Goal: Check status: Check status

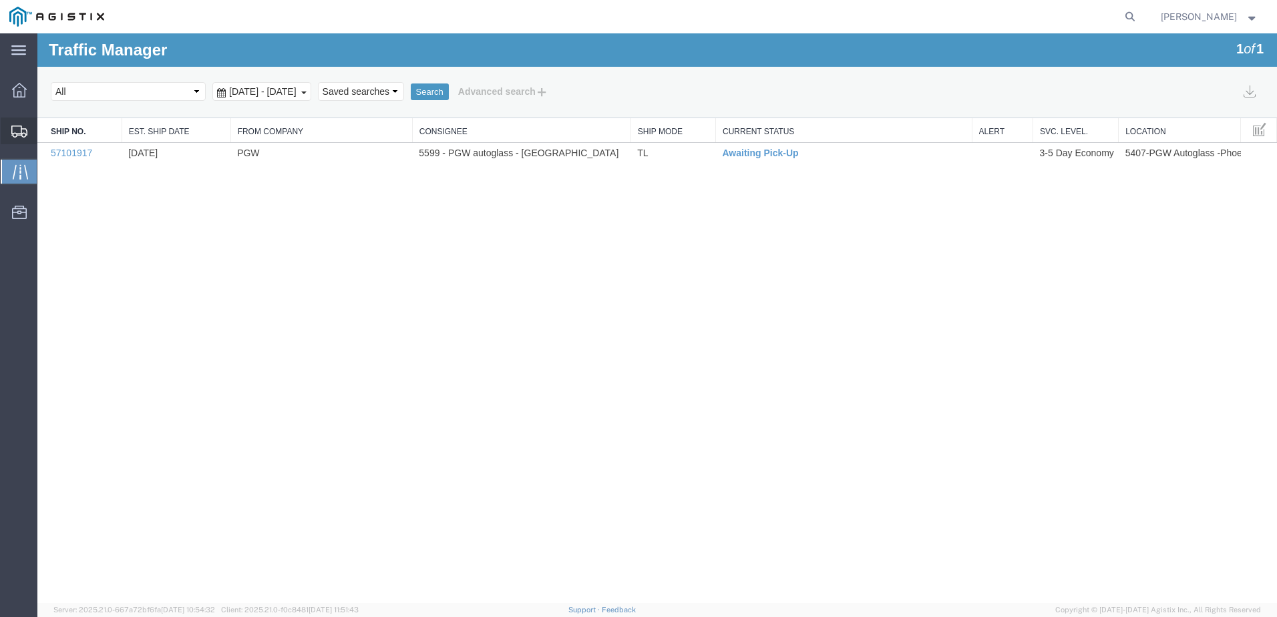
click at [29, 140] on div at bounding box center [19, 131] width 37 height 27
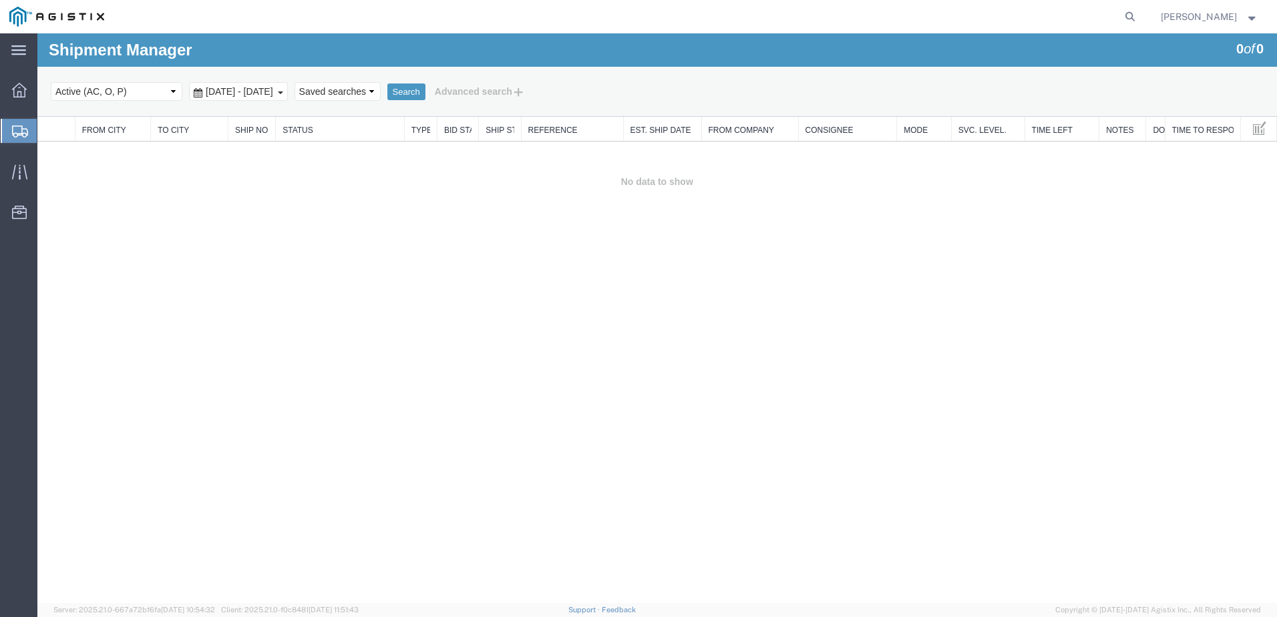
click at [14, 118] on link "Shipments" at bounding box center [19, 131] width 36 height 27
click at [19, 168] on icon at bounding box center [18, 171] width 15 height 15
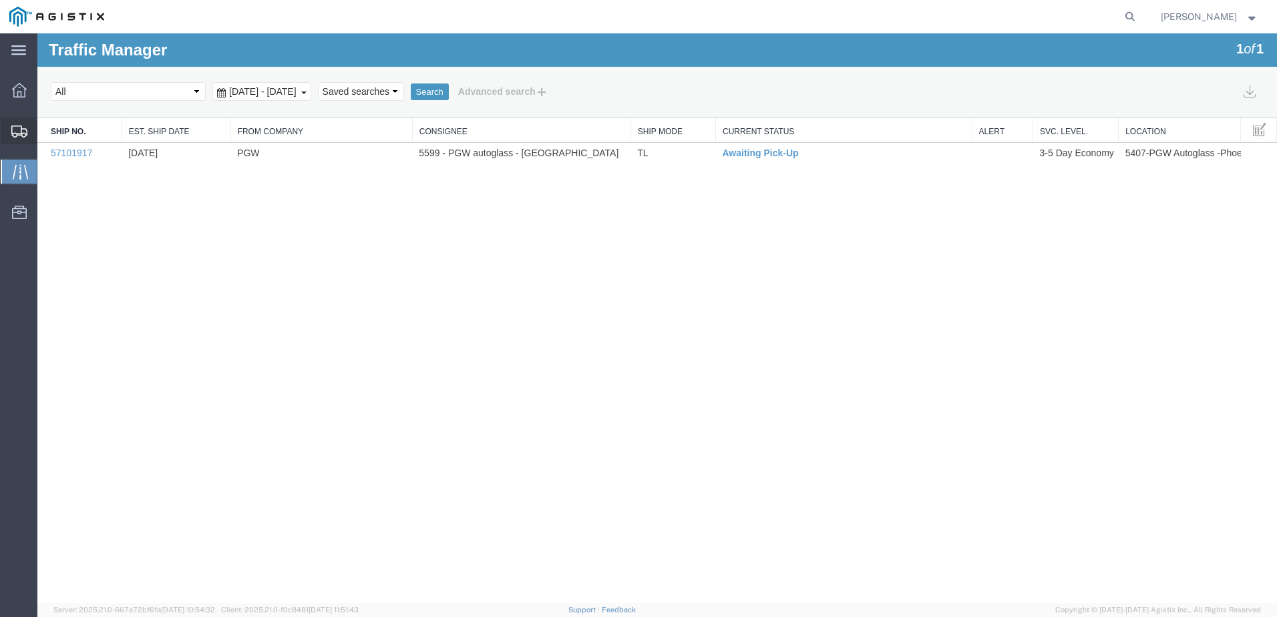
click at [21, 138] on div at bounding box center [19, 131] width 37 height 27
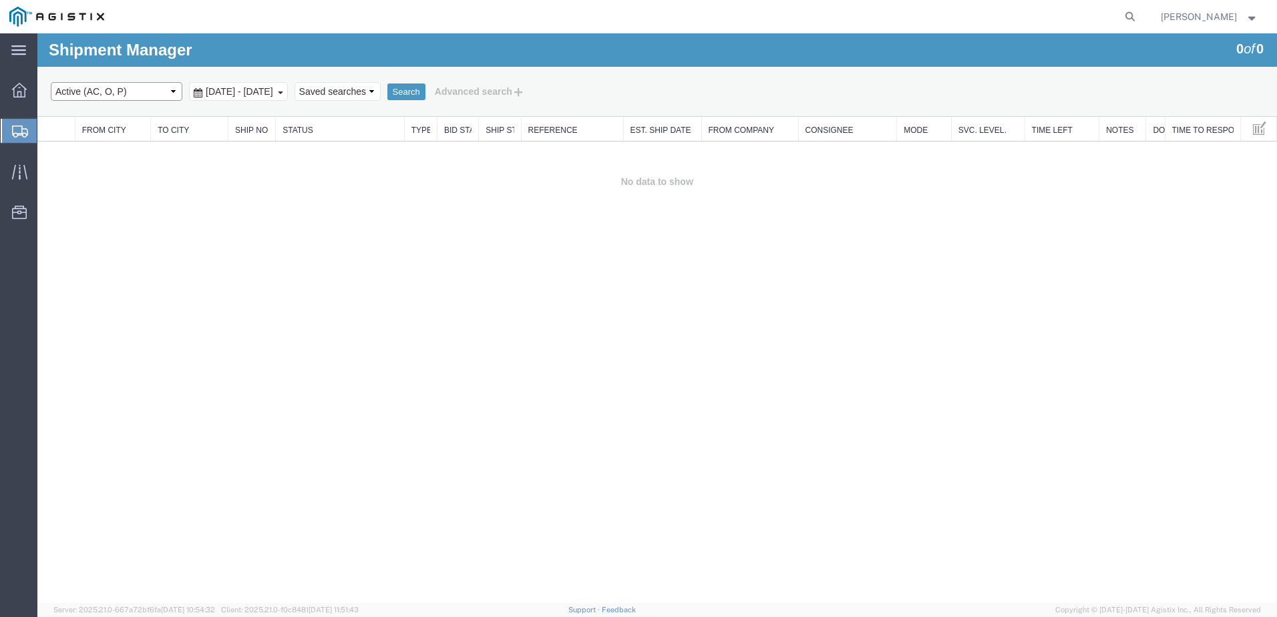
click at [161, 100] on select "Select status Active (AC, O, P) All Approved Awaiting Confirmation (AC) Booked …" at bounding box center [117, 91] width 132 height 19
select select "ALL"
click at [51, 82] on select "Select status Active (AC, O, P) All Approved Awaiting Confirmation (AC) Booked …" at bounding box center [117, 91] width 132 height 19
click at [288, 97] on div "[DATE] - [DATE]" at bounding box center [238, 91] width 99 height 19
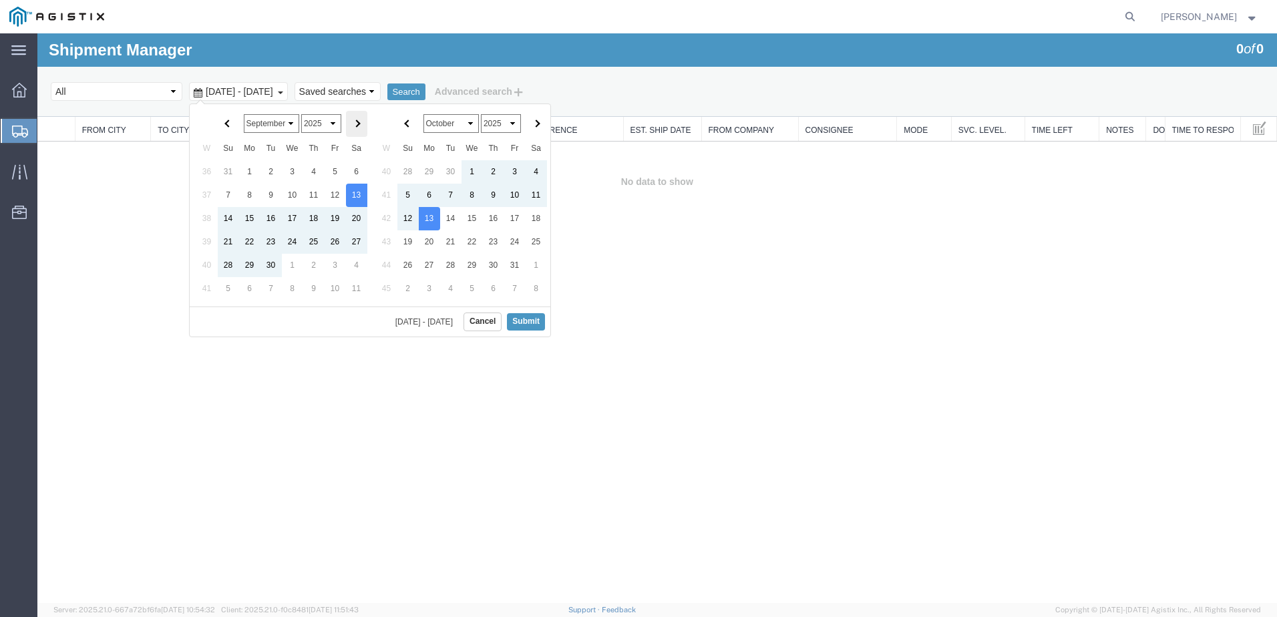
click at [357, 117] on th at bounding box center [356, 124] width 21 height 26
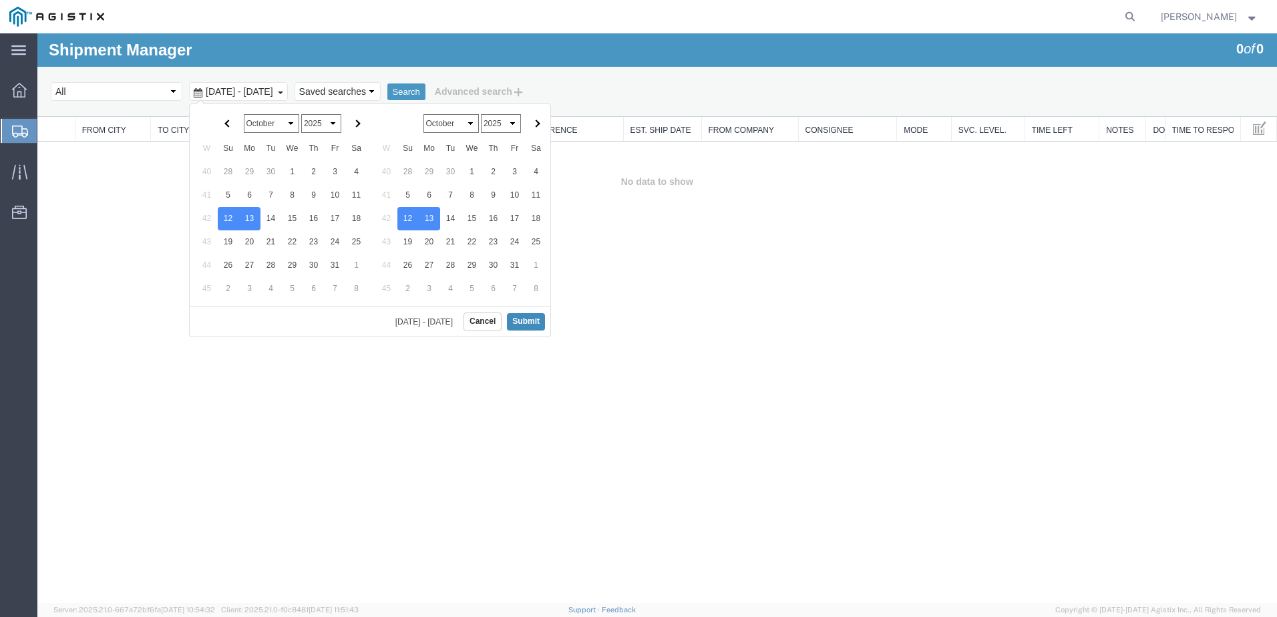
click at [542, 322] on button "Submit" at bounding box center [526, 321] width 38 height 17
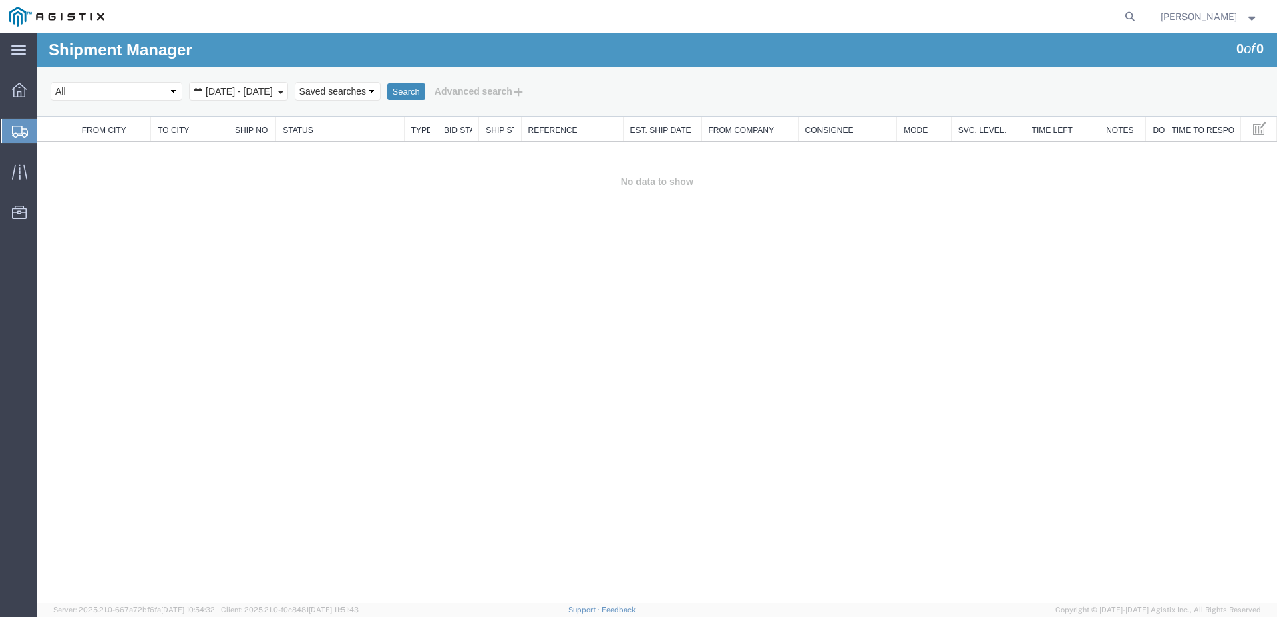
click at [425, 100] on button "Search" at bounding box center [406, 91] width 38 height 17
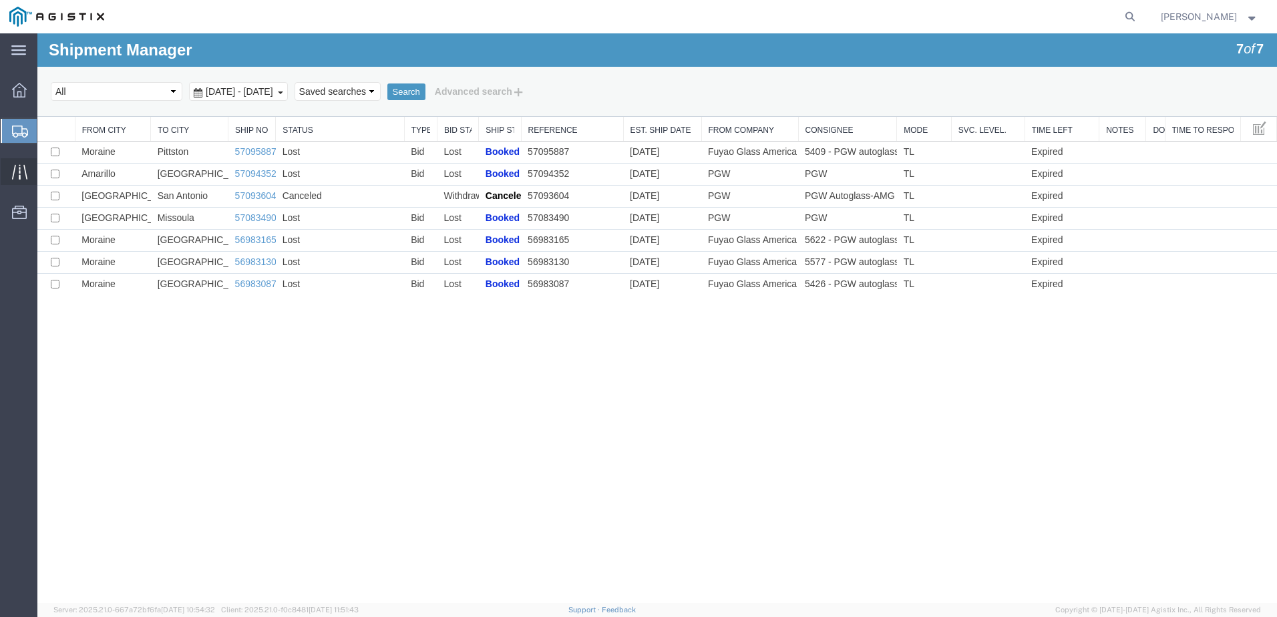
click at [31, 174] on div at bounding box center [19, 171] width 37 height 27
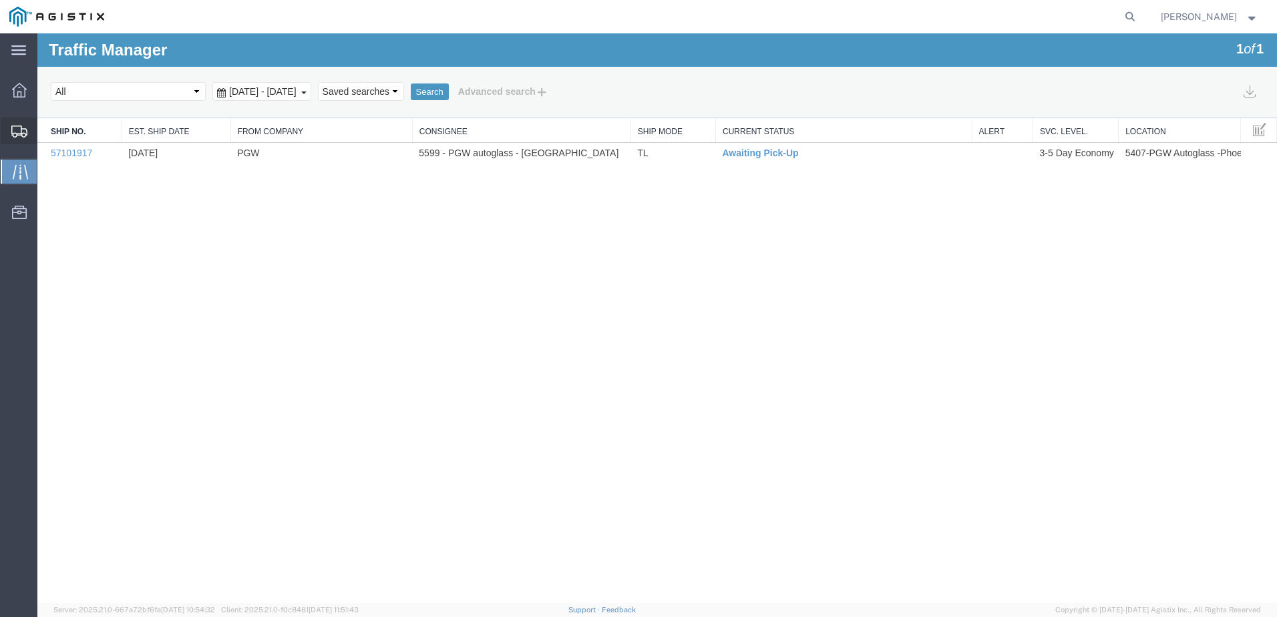
click at [29, 132] on div at bounding box center [19, 131] width 37 height 27
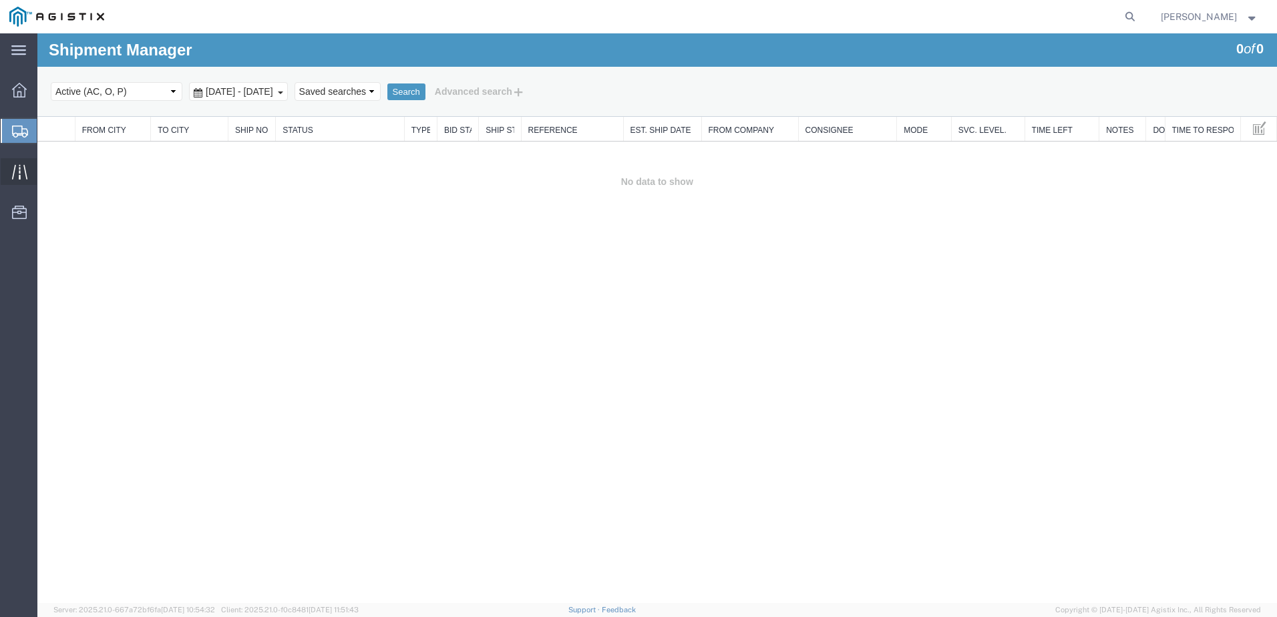
click at [25, 164] on icon at bounding box center [19, 171] width 15 height 15
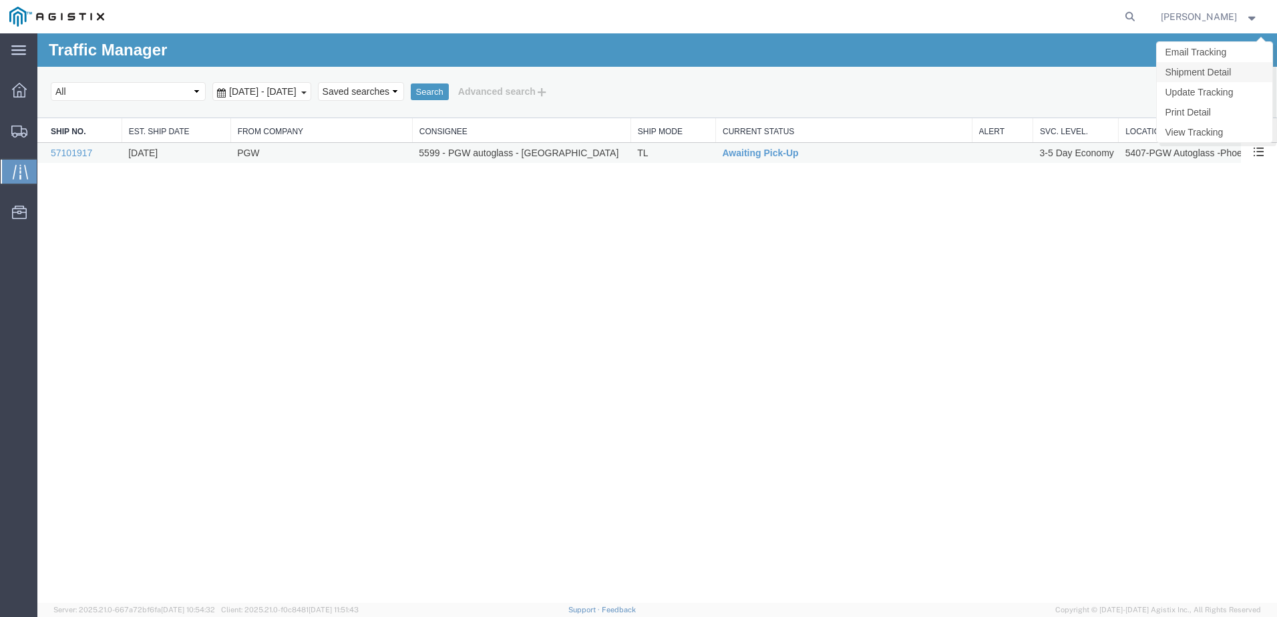
click at [1225, 71] on link "Shipment Detail" at bounding box center [1215, 72] width 116 height 20
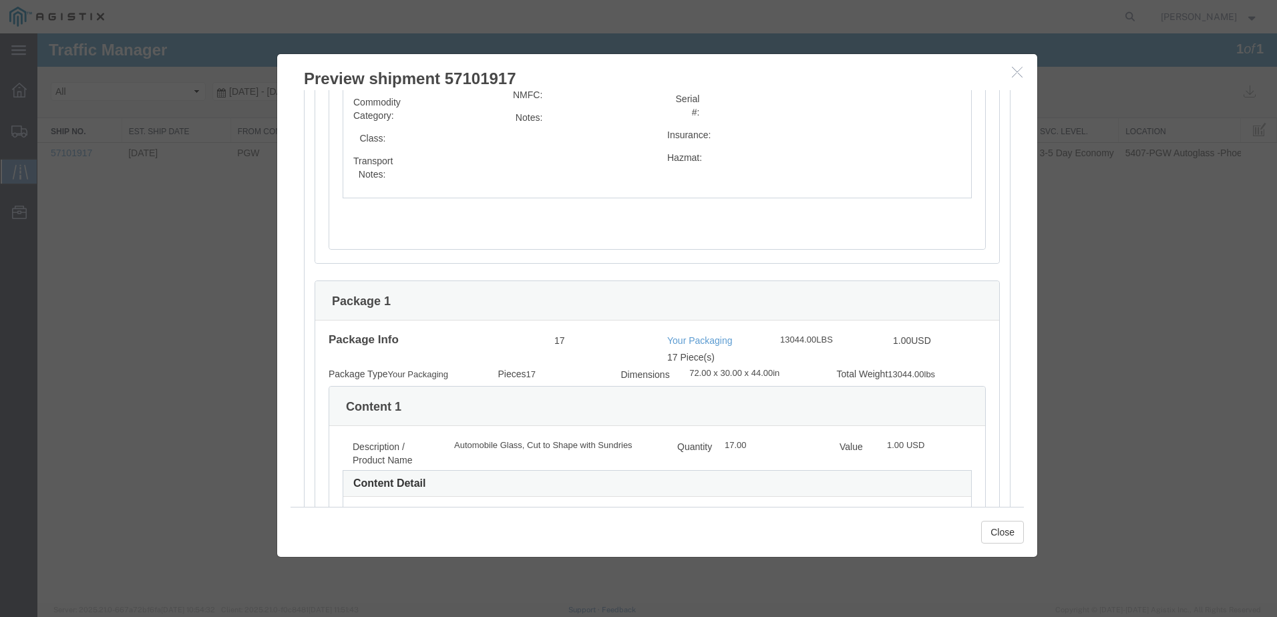
scroll to position [935, 0]
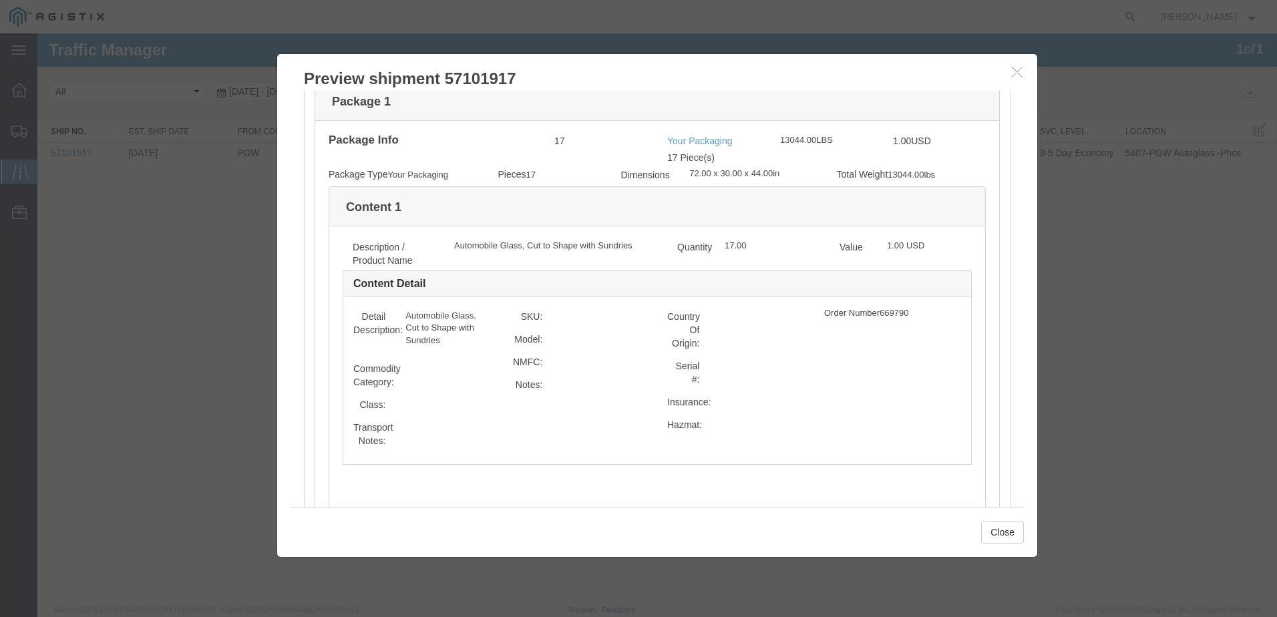
click at [258, 172] on div at bounding box center [657, 318] width 1240 height 570
click at [18, 138] on agx-main-menu "main_menu Created with Sketch. Collapse Menu Dashboard Shipments Traffic Resour…" at bounding box center [18, 325] width 37 height 584
drag, startPoint x: 103, startPoint y: 199, endPoint x: 942, endPoint y: 84, distance: 846.8
click at [106, 199] on div at bounding box center [657, 318] width 1240 height 570
click at [1023, 71] on button "button" at bounding box center [1019, 72] width 17 height 17
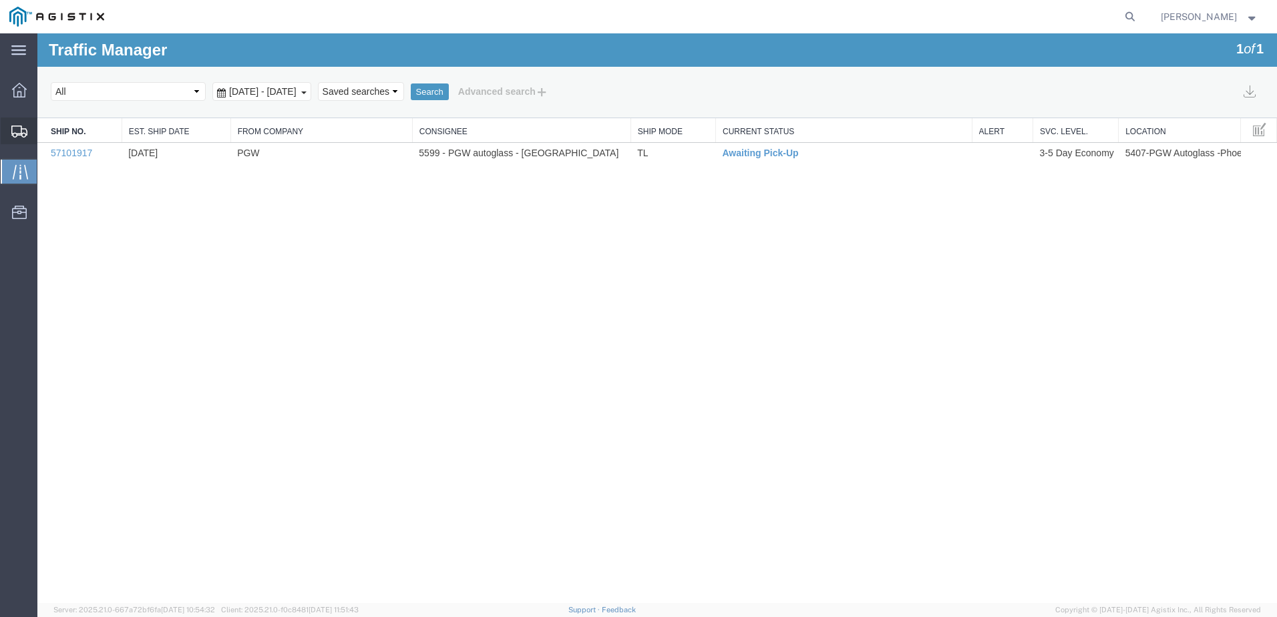
click at [29, 139] on div at bounding box center [19, 131] width 37 height 27
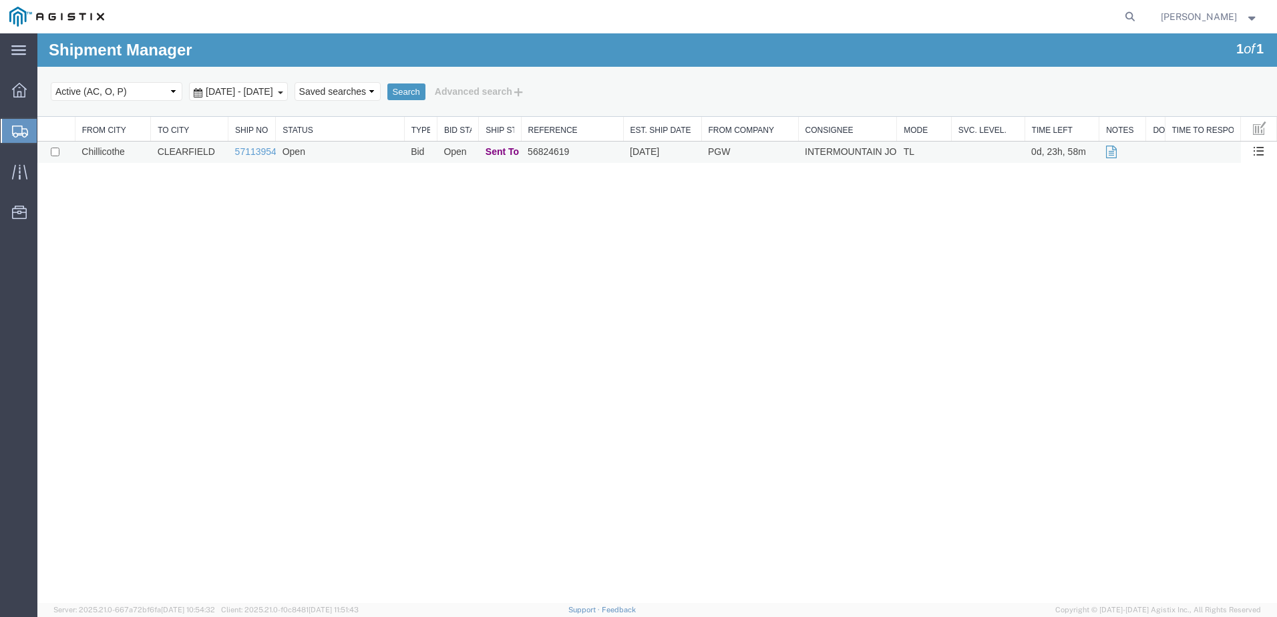
click at [395, 154] on td "Open" at bounding box center [340, 153] width 128 height 22
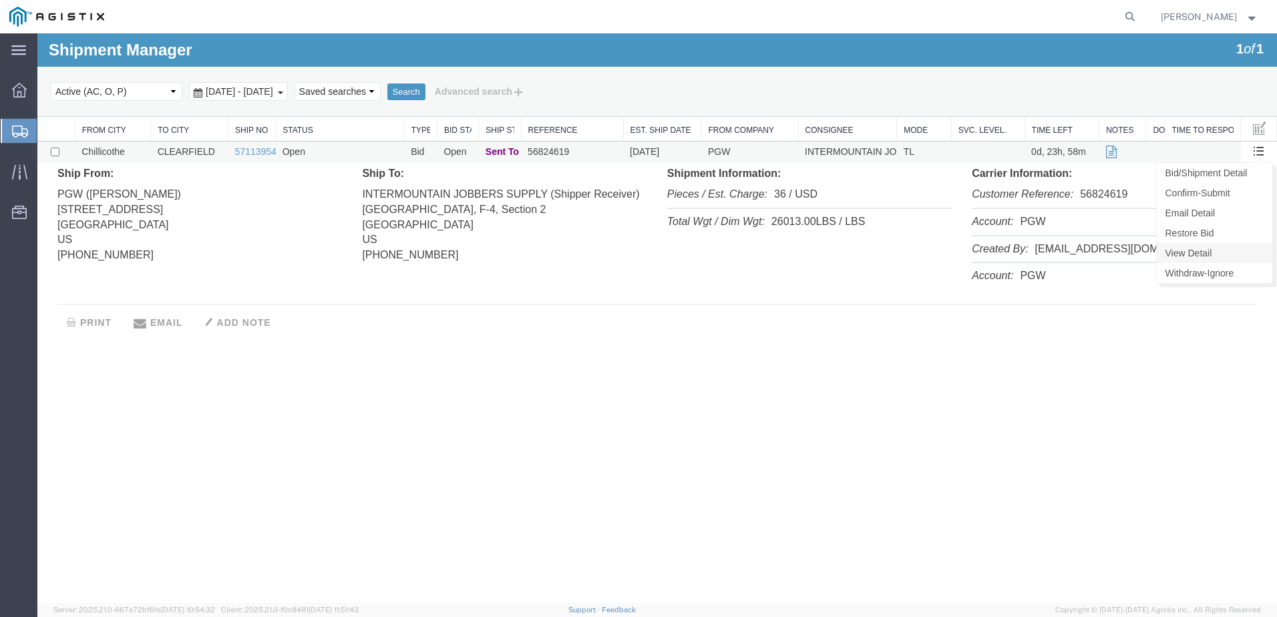
click at [1194, 255] on link "View Detail" at bounding box center [1215, 253] width 116 height 20
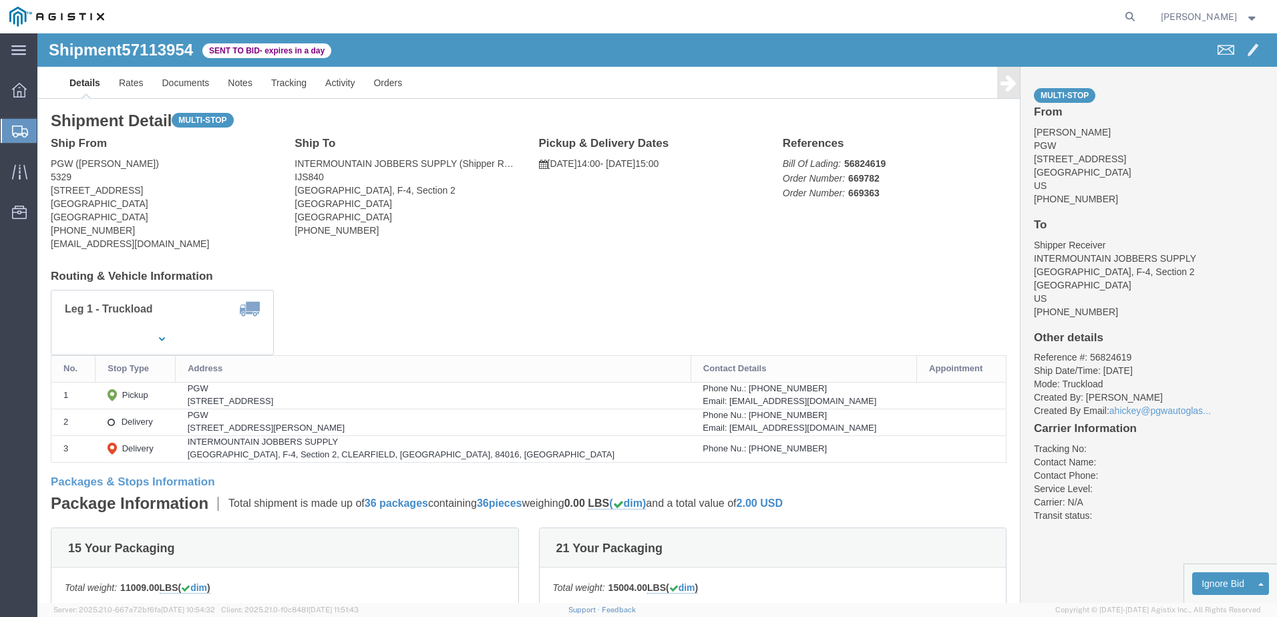
drag, startPoint x: 503, startPoint y: 250, endPoint x: 410, endPoint y: 252, distance: 92.9
click div "Shipment Detail Multi-stop Ship From PGW (Janet Claytor) 5329 850 Southern Ave …"
